Goal: Find specific page/section: Find specific page/section

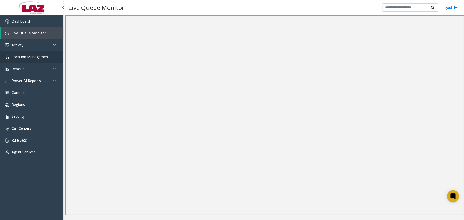
click at [45, 58] on span "Location Management" at bounding box center [30, 56] width 37 height 5
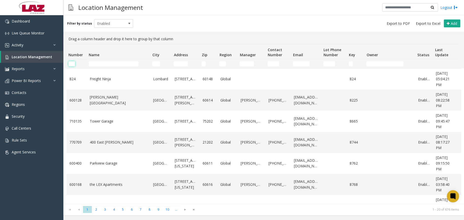
click at [71, 64] on input "Number Filter" at bounding box center [71, 63] width 7 height 5
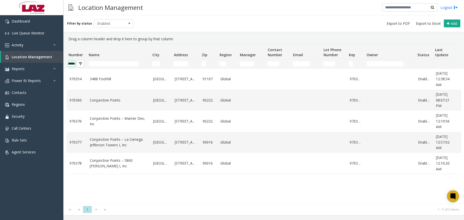
scroll to position [0, 8]
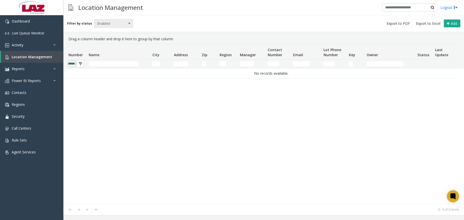
type input "******"
click at [119, 24] on span "Enabled" at bounding box center [109, 24] width 31 height 8
click at [118, 35] on li "Enabled" at bounding box center [110, 38] width 37 height 7
drag, startPoint x: 118, startPoint y: 35, endPoint x: 122, endPoint y: 27, distance: 9.5
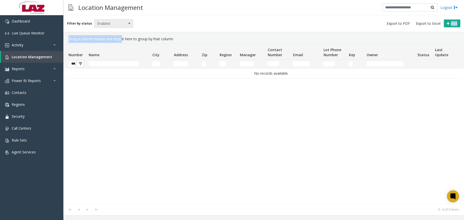
click at [120, 31] on div "Filter by status Enabled Add Drag a column header and drop it here to group by …" at bounding box center [263, 115] width 400 height 200
click at [122, 25] on span "Enabled" at bounding box center [109, 24] width 31 height 8
click at [116, 31] on li "All" at bounding box center [110, 31] width 37 height 7
click at [72, 62] on input "******" at bounding box center [71, 63] width 7 height 5
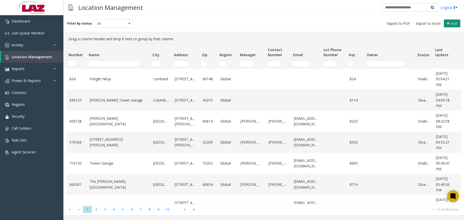
click at [450, 24] on span "Add" at bounding box center [453, 23] width 6 height 5
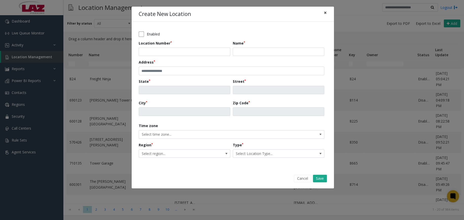
click at [324, 14] on span "×" at bounding box center [324, 12] width 3 height 7
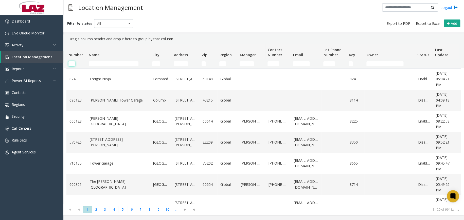
click at [71, 63] on input "Number Filter" at bounding box center [71, 63] width 7 height 5
paste input "******"
type input "******"
click at [108, 101] on link "LeVeque Tower Garage" at bounding box center [118, 101] width 57 height 6
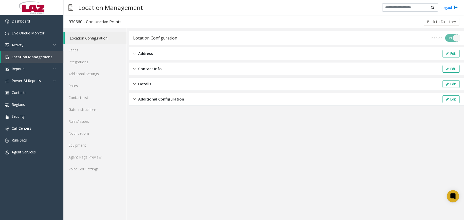
click at [116, 39] on link "Location Configuration" at bounding box center [96, 38] width 62 height 12
click at [146, 55] on span "Address" at bounding box center [145, 54] width 15 height 6
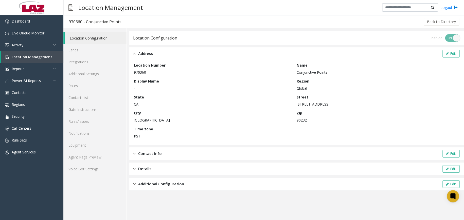
click at [142, 72] on p "970360" at bounding box center [214, 72] width 160 height 5
copy p "970360"
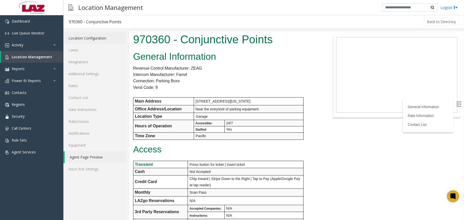
click at [106, 39] on link "Location Configuration" at bounding box center [94, 38] width 63 height 12
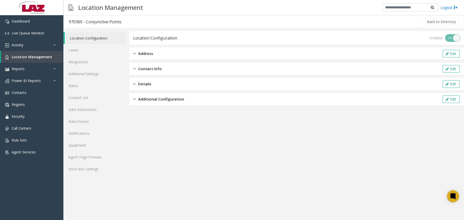
click at [150, 54] on span "Address" at bounding box center [145, 54] width 15 height 6
